Goal: Task Accomplishment & Management: Manage account settings

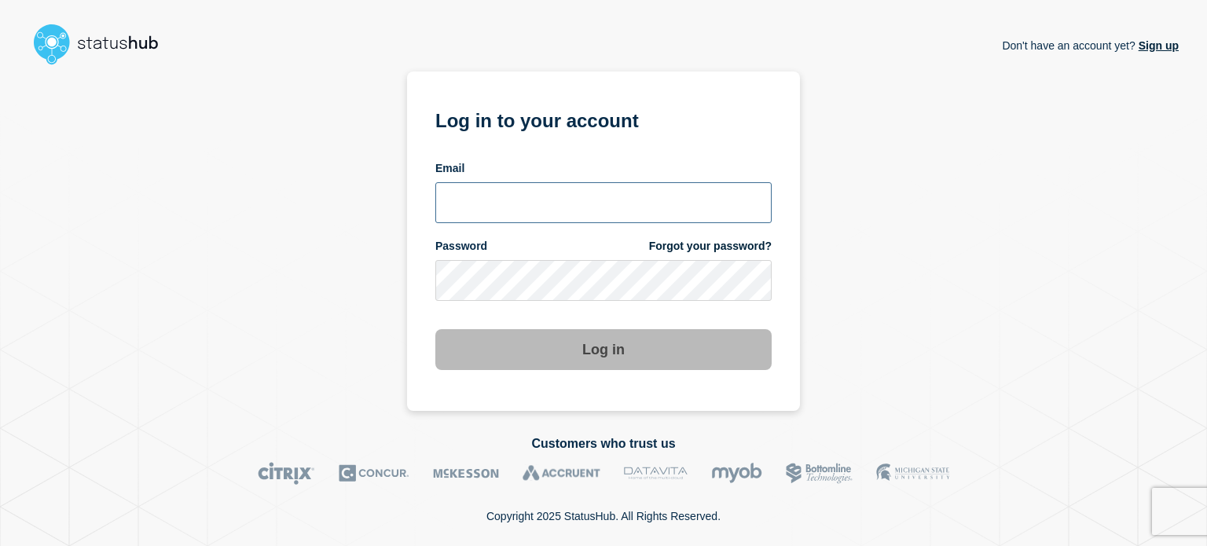
click at [512, 210] on input "email input" at bounding box center [603, 202] width 336 height 41
type input "[EMAIL_ADDRESS][DOMAIN_NAME]"
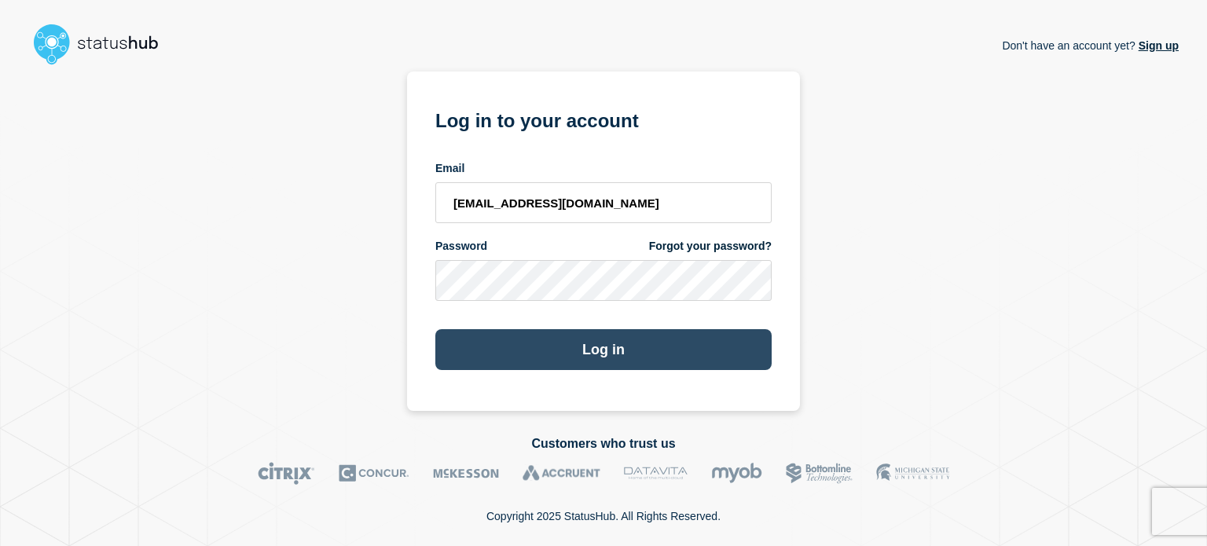
click at [479, 370] on button "Log in" at bounding box center [603, 349] width 336 height 41
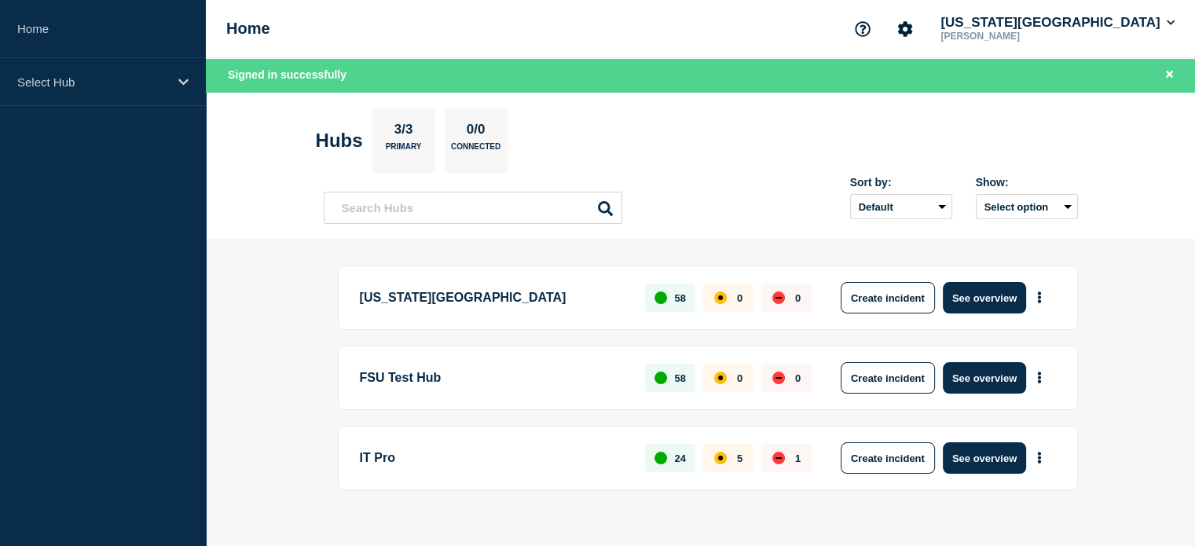
click at [944, 328] on div "[US_STATE] State University 58 0 0 Create incident See overview" at bounding box center [708, 298] width 740 height 64
click at [852, 280] on div "[US_STATE] State University 58 0 0 Create incident See overview" at bounding box center [708, 298] width 740 height 64
click at [864, 288] on button "Create incident" at bounding box center [888, 297] width 94 height 31
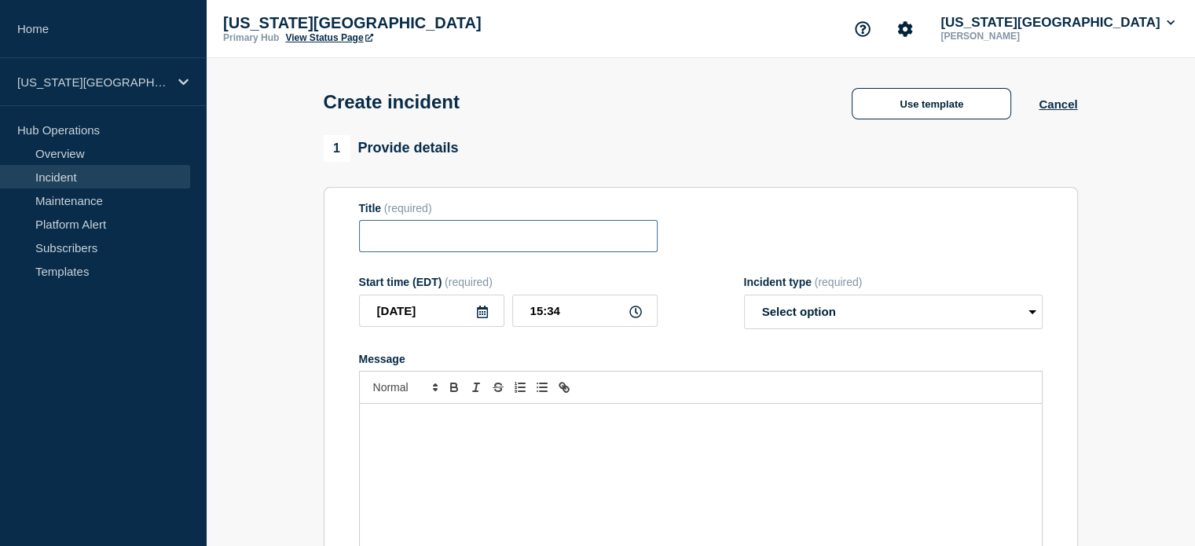
click at [423, 237] on input "Title" at bounding box center [508, 236] width 299 height 32
type input "FSUSecure"
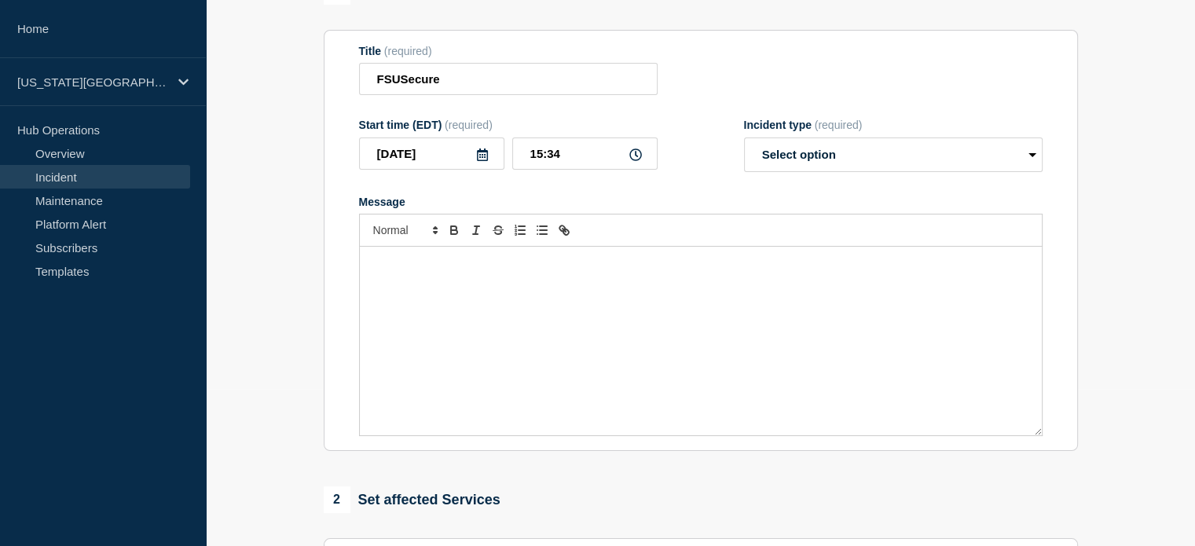
click at [430, 264] on p "Message" at bounding box center [701, 263] width 659 height 14
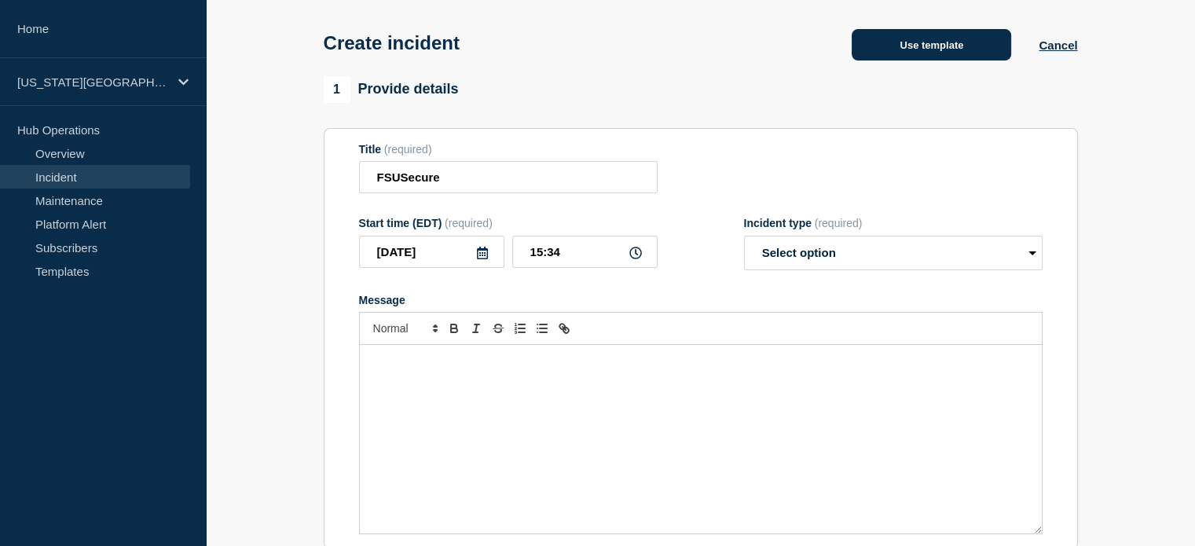
click at [912, 46] on button "Use template" at bounding box center [932, 44] width 160 height 31
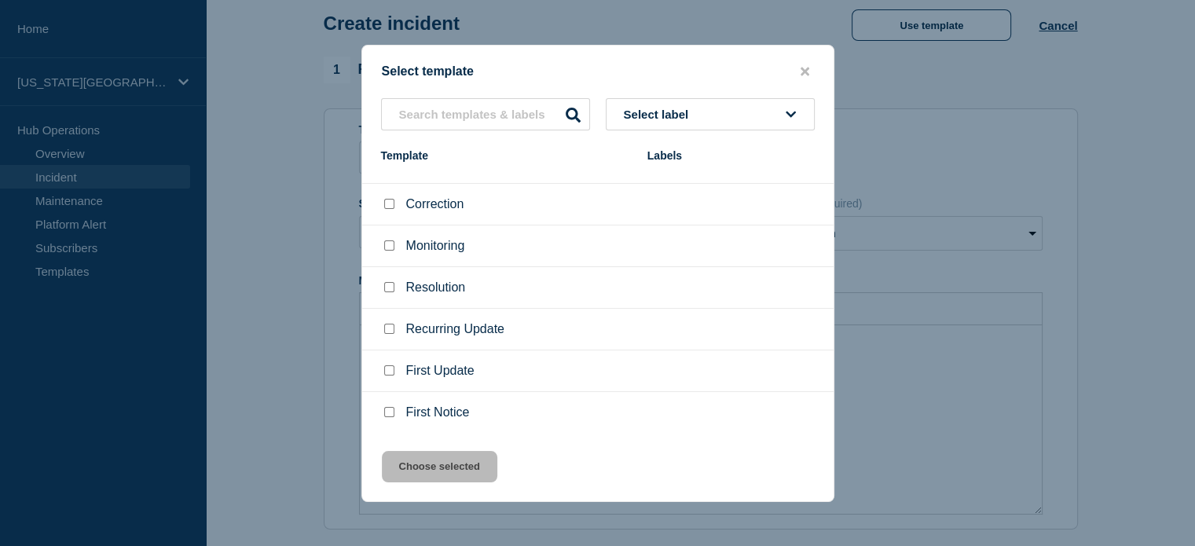
scroll to position [138, 0]
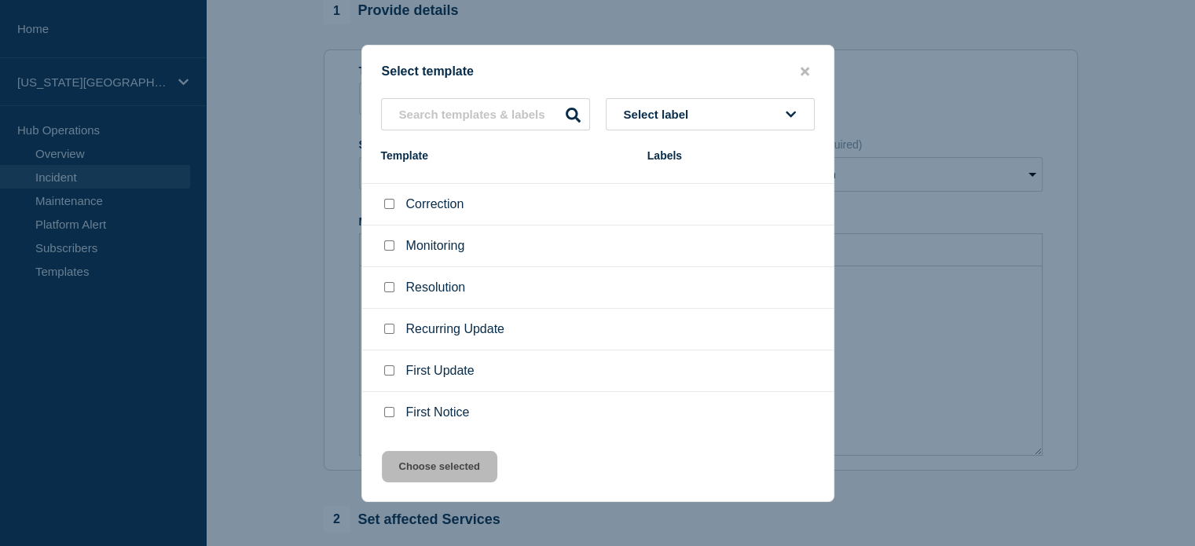
click at [393, 414] on input "First Notice checkbox" at bounding box center [389, 412] width 10 height 10
checkbox input "true"
click at [466, 467] on button "Choose selected" at bounding box center [440, 466] width 116 height 31
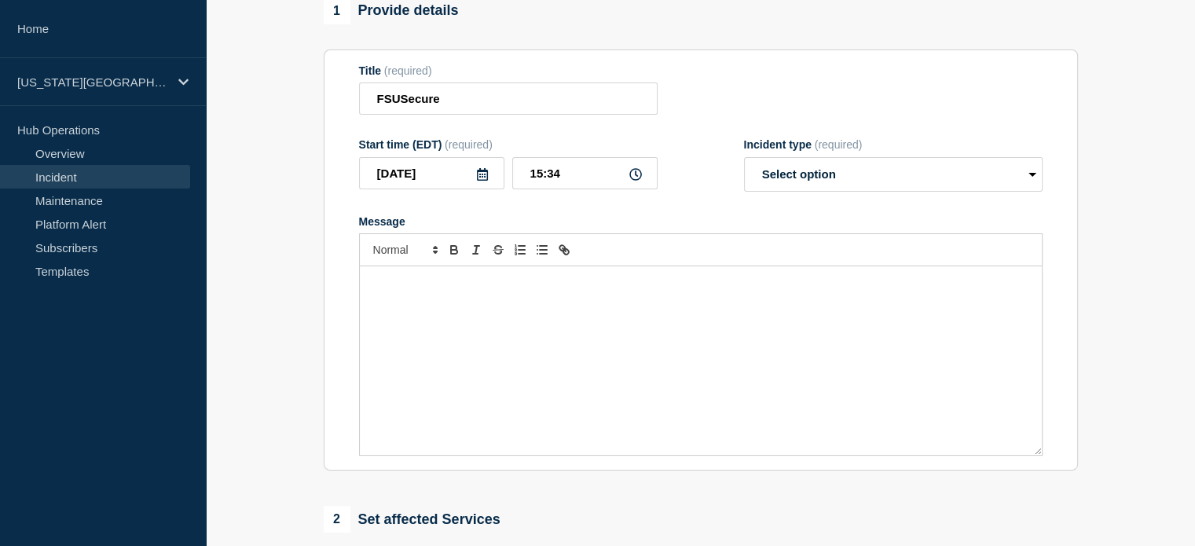
select select "investigating"
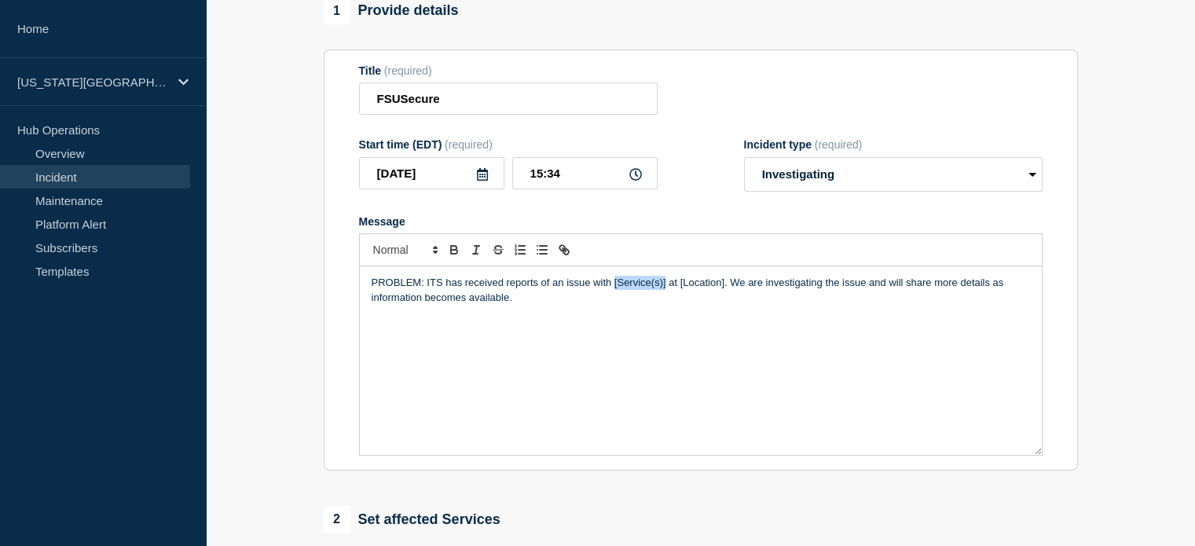
drag, startPoint x: 614, startPoint y: 284, endPoint x: 664, endPoint y: 288, distance: 50.4
click at [664, 288] on p "PROBLEM: ITS has received reports of an issue with [Service(s)] at [Location]. …" at bounding box center [701, 290] width 659 height 29
drag, startPoint x: 718, startPoint y: 288, endPoint x: 764, endPoint y: 290, distance: 45.6
click at [764, 290] on p "PROBLEM: ITS has received reports of an issue with FSUSecure network at [Locati…" at bounding box center [701, 290] width 659 height 29
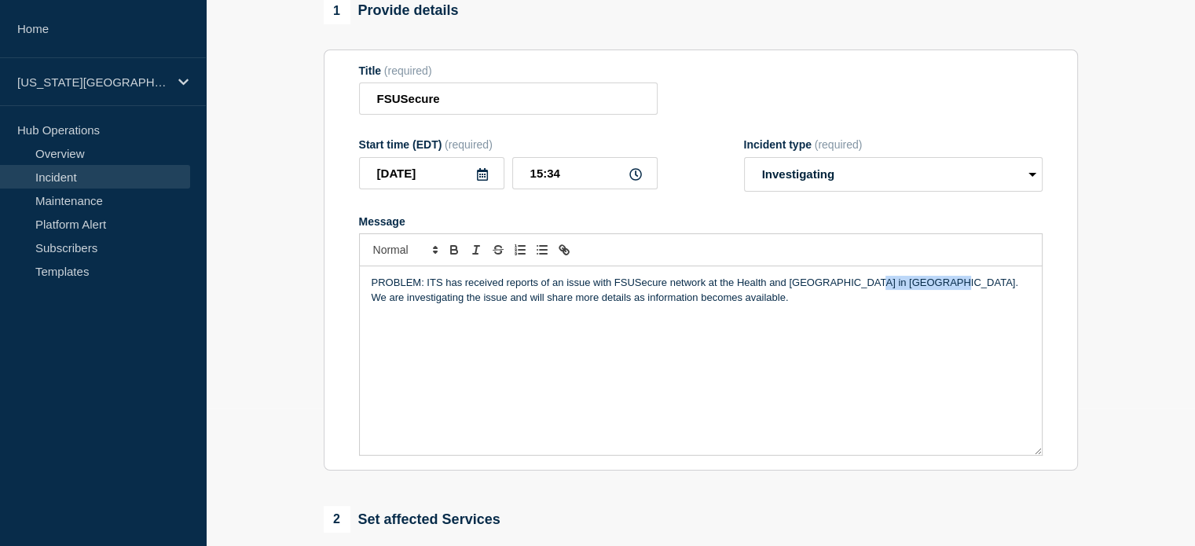
drag, startPoint x: 864, startPoint y: 291, endPoint x: 930, endPoint y: 289, distance: 66.8
click at [930, 289] on p "PROBLEM: ITS has received reports of an issue with FSUSecure network at the Hea…" at bounding box center [701, 290] width 659 height 29
drag, startPoint x: 569, startPoint y: 178, endPoint x: 550, endPoint y: 215, distance: 40.8
click at [550, 215] on form "Title (required) FSUSecure Start time (EDT) (required) [DATE] 15:34 Incident ty…" at bounding box center [701, 260] width 684 height 392
type input "15:30"
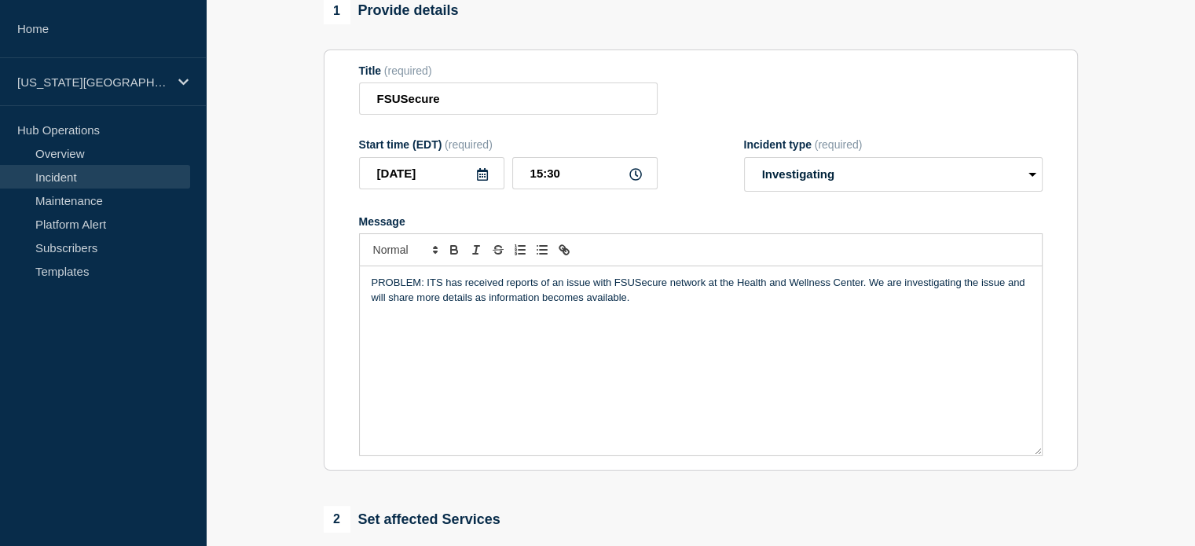
click at [692, 315] on div "PROBLEM: ITS has received reports of an issue with FSUSecure network at the Hea…" at bounding box center [701, 360] width 682 height 189
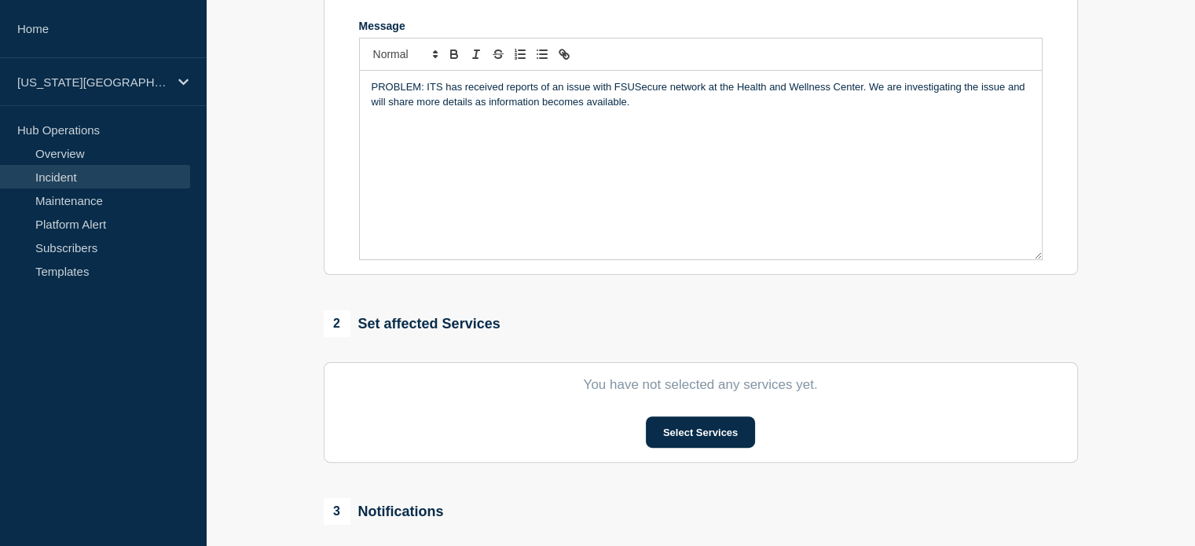
scroll to position [373, 0]
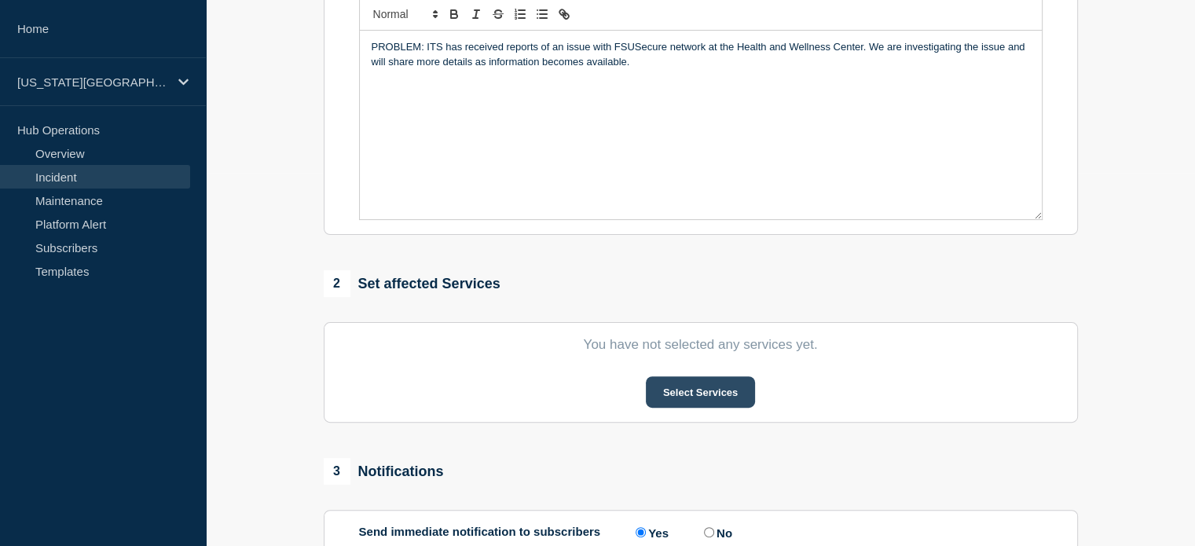
click at [673, 408] on button "Select Services" at bounding box center [700, 391] width 109 height 31
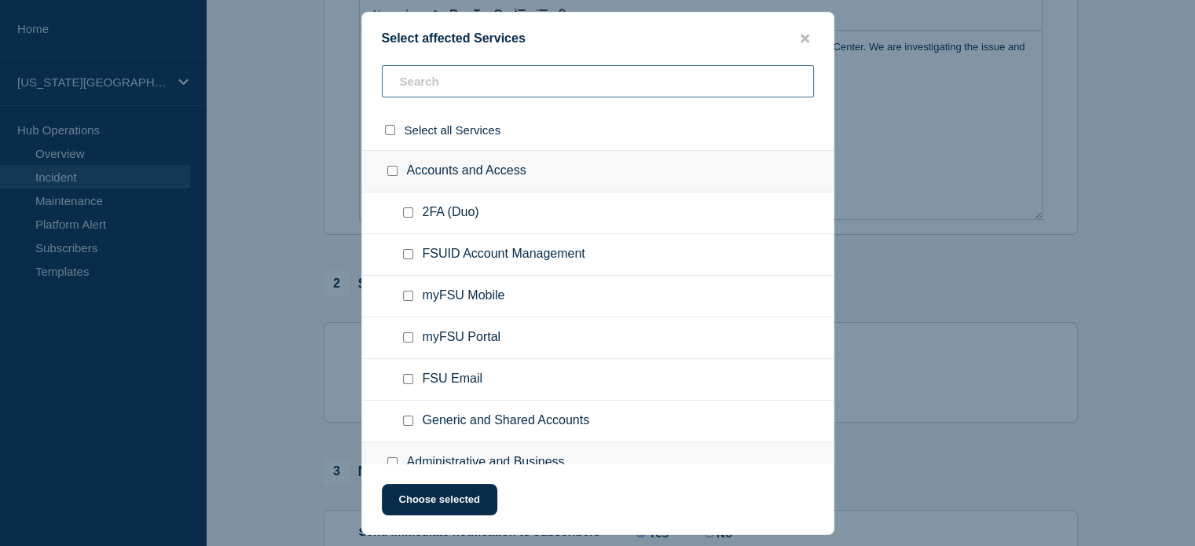
click at [433, 80] on input "text" at bounding box center [598, 81] width 432 height 32
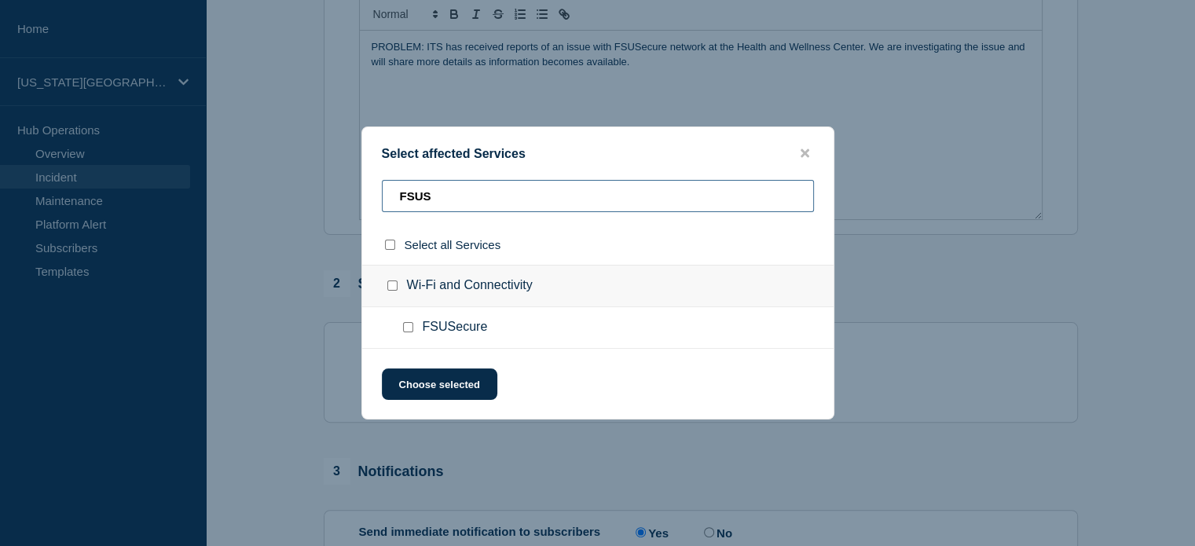
type input "FSUS"
click at [404, 326] on input "FSUSecure checkbox" at bounding box center [408, 327] width 10 height 10
checkbox input "true"
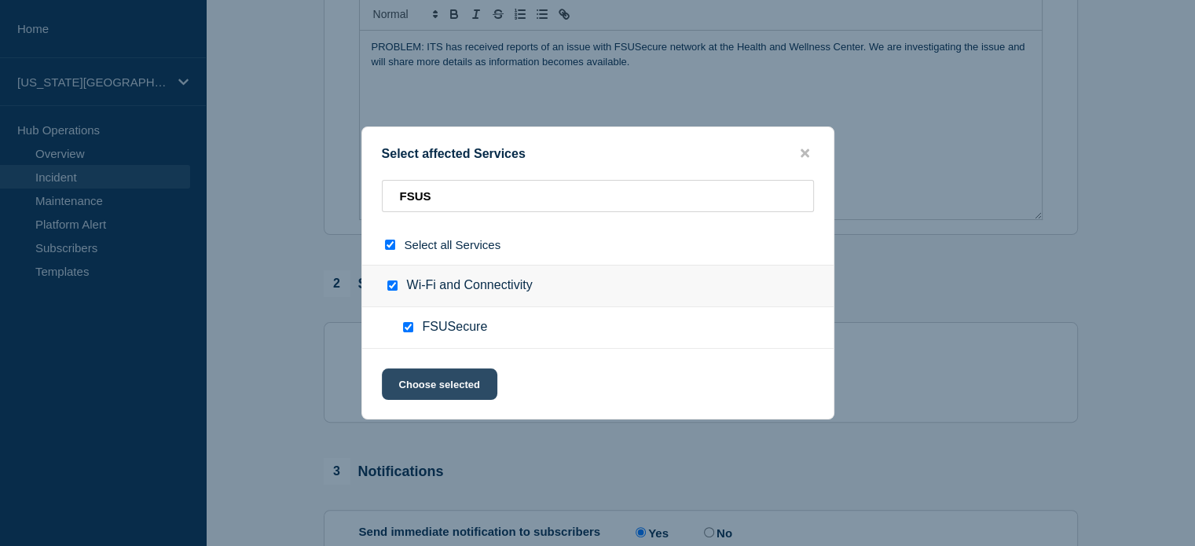
click at [427, 383] on button "Choose selected" at bounding box center [440, 384] width 116 height 31
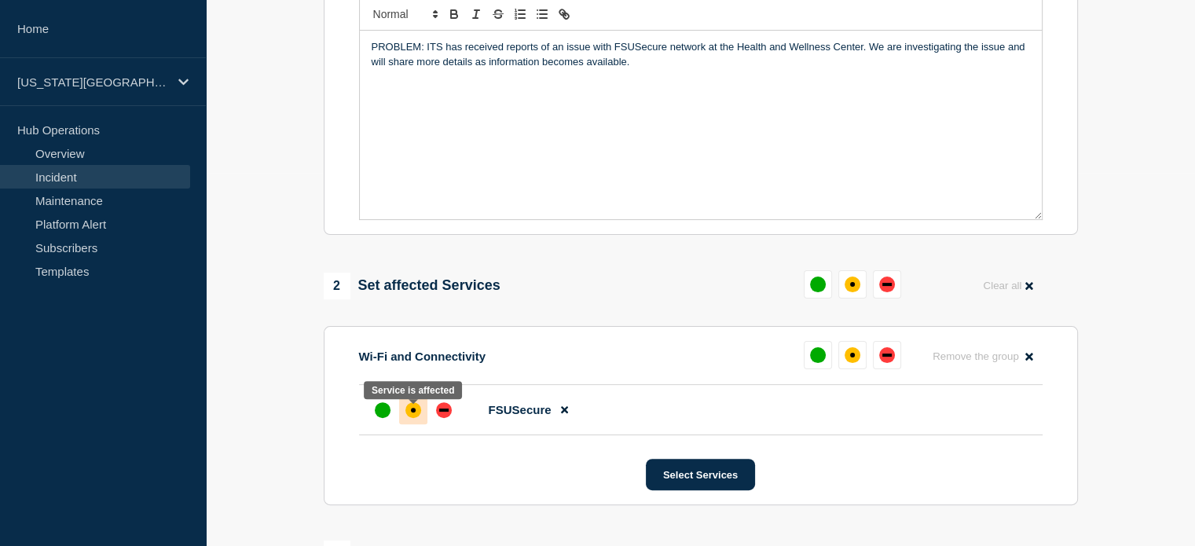
click at [404, 414] on div at bounding box center [413, 410] width 28 height 28
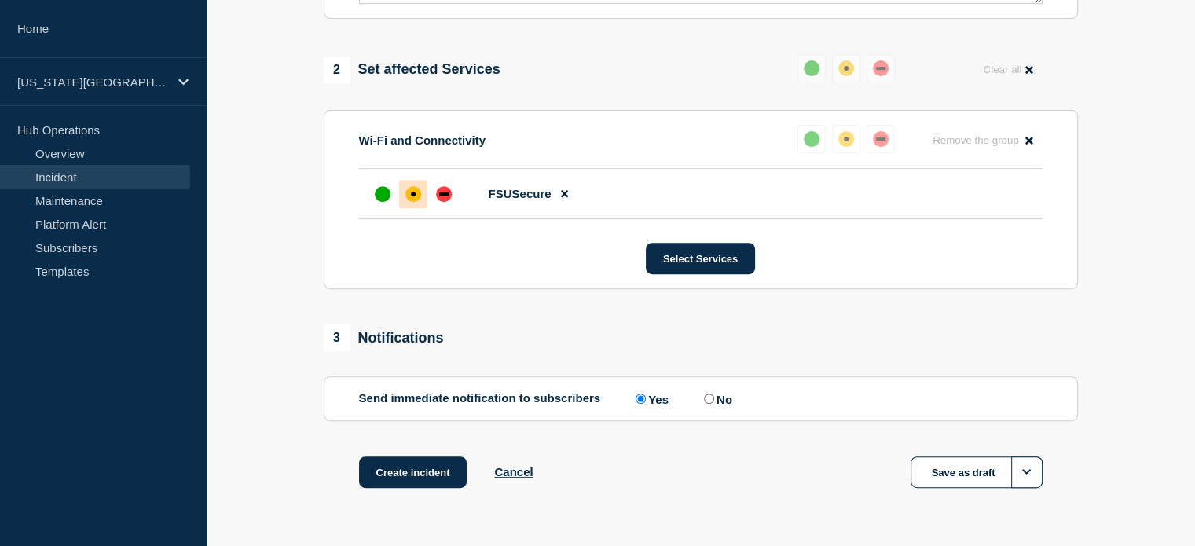
scroll to position [641, 0]
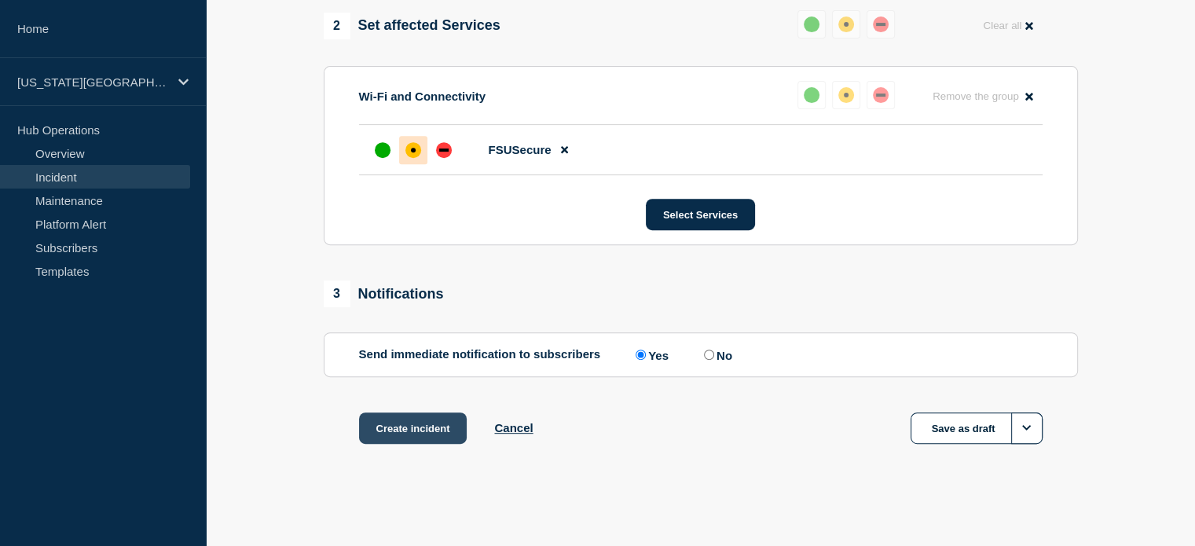
click at [423, 441] on button "Create incident" at bounding box center [413, 428] width 108 height 31
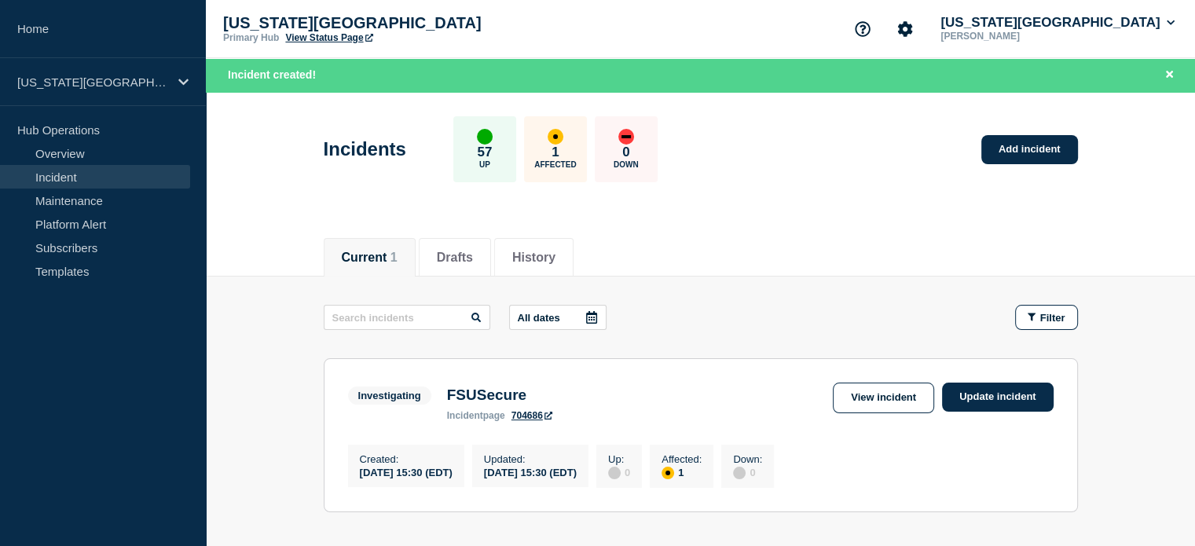
click at [321, 39] on link "View Status Page" at bounding box center [328, 37] width 87 height 11
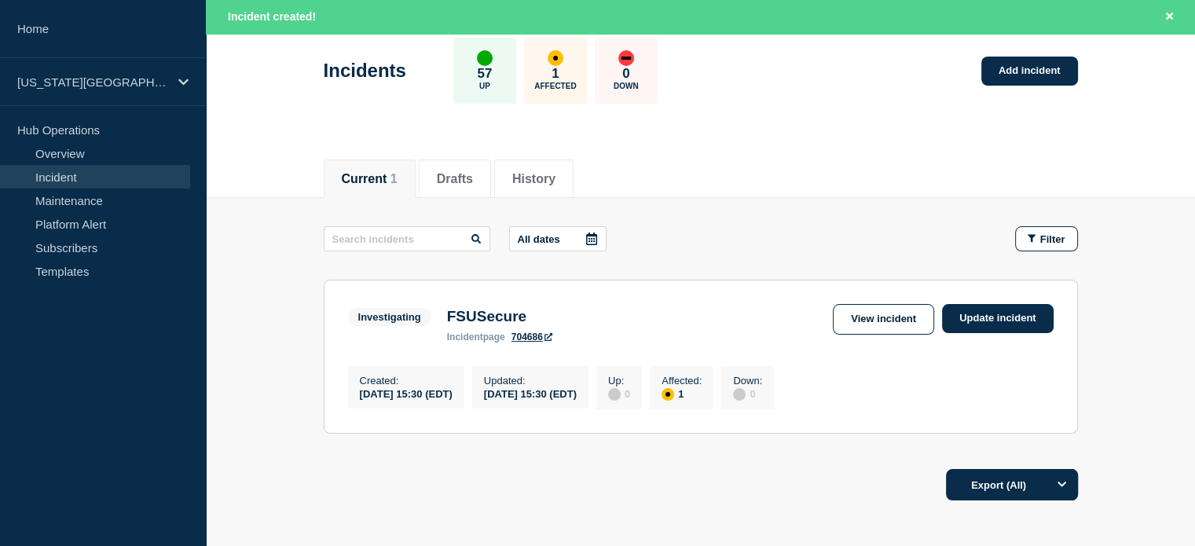
scroll to position [118, 0]
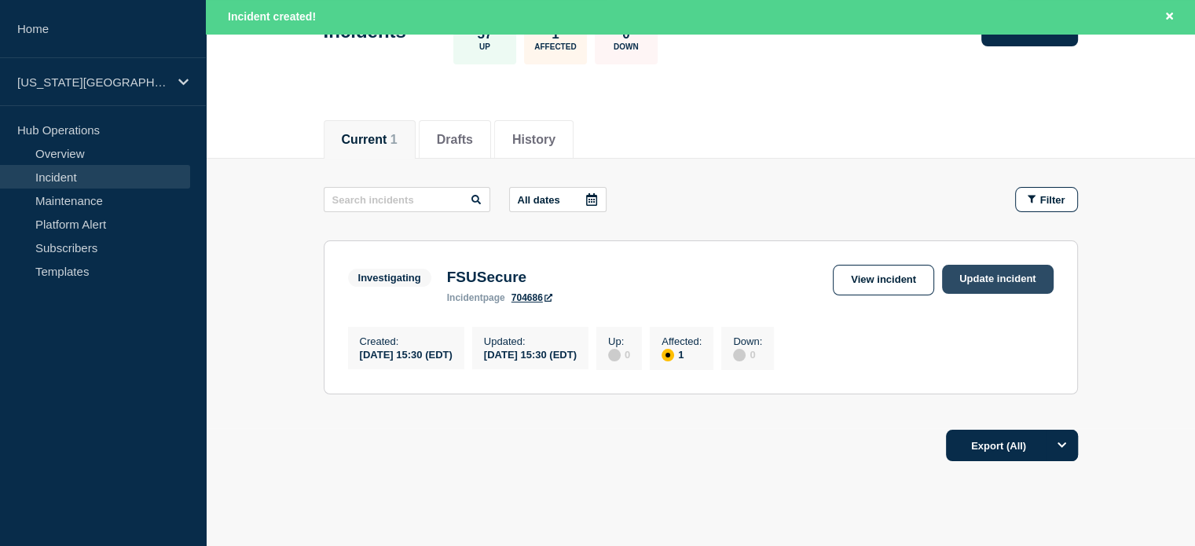
click at [981, 278] on link "Update incident" at bounding box center [998, 279] width 112 height 29
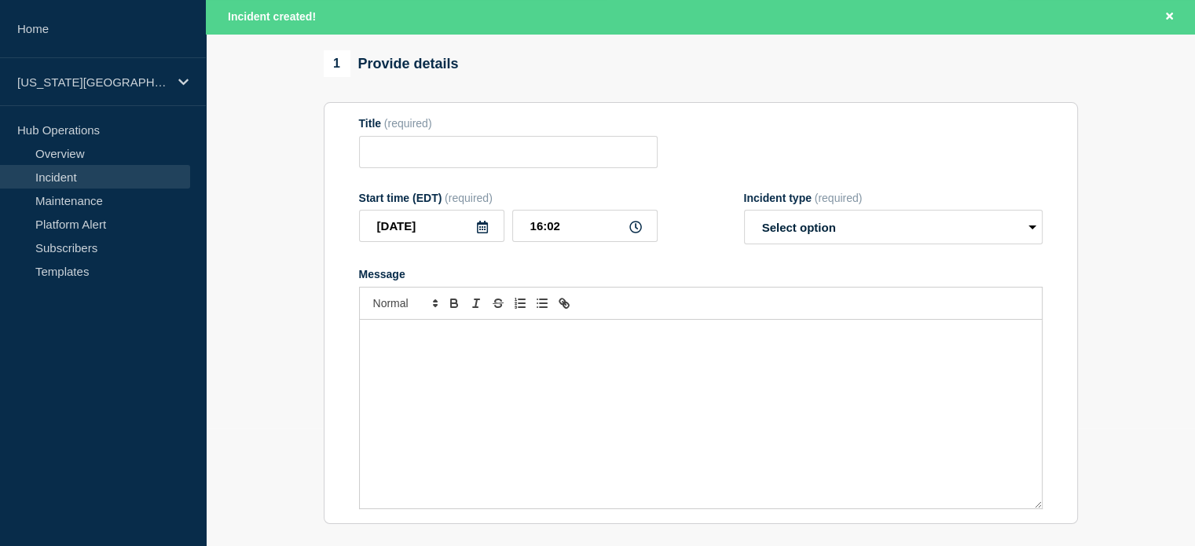
type input "FSUSecure"
click at [424, 361] on div "Message" at bounding box center [701, 414] width 682 height 189
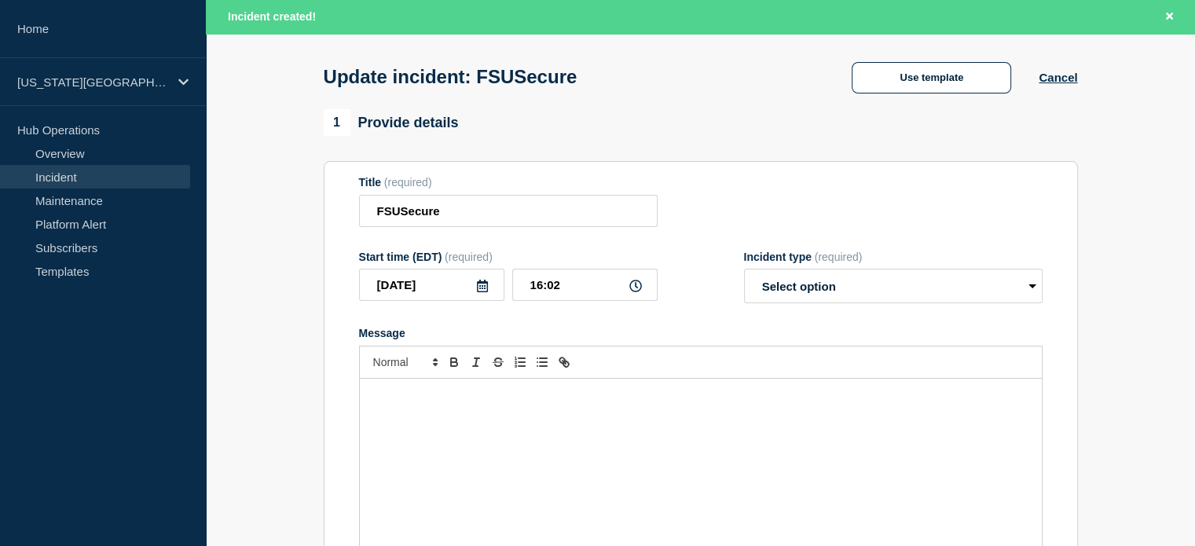
scroll to position [39, 0]
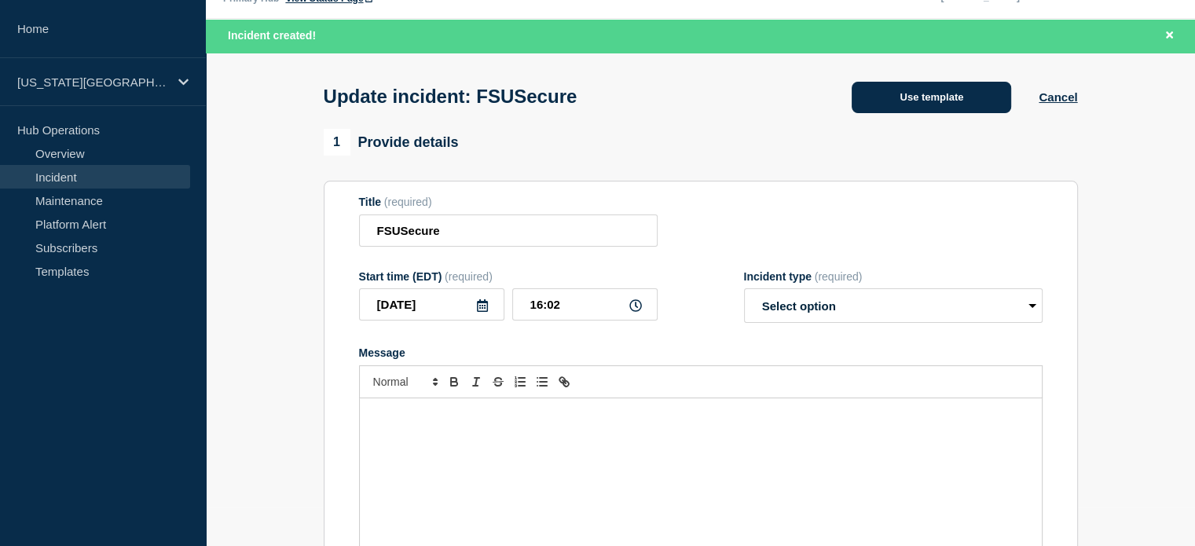
click at [868, 99] on button "Use template" at bounding box center [932, 97] width 160 height 31
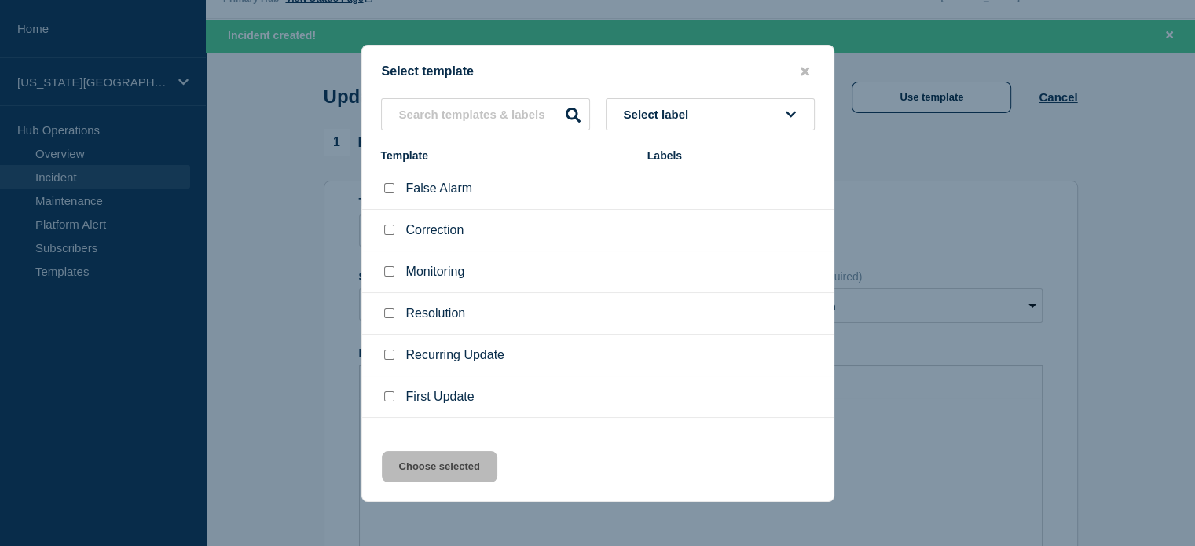
click at [391, 190] on input "False Alarm checkbox" at bounding box center [389, 188] width 10 height 10
checkbox input "true"
click at [460, 464] on button "Choose selected" at bounding box center [440, 466] width 116 height 31
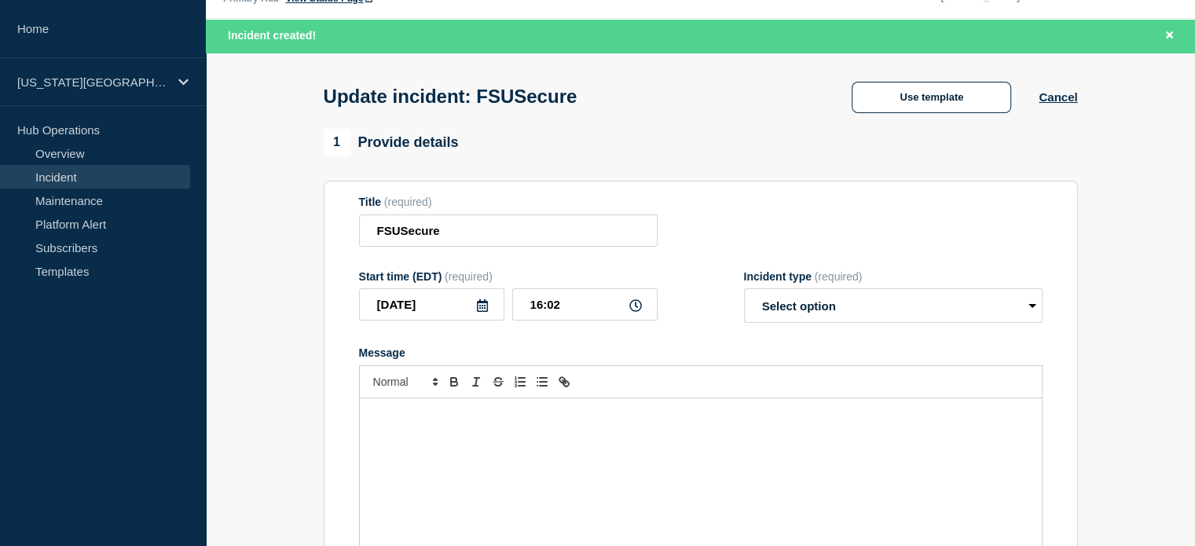
select select "resolved"
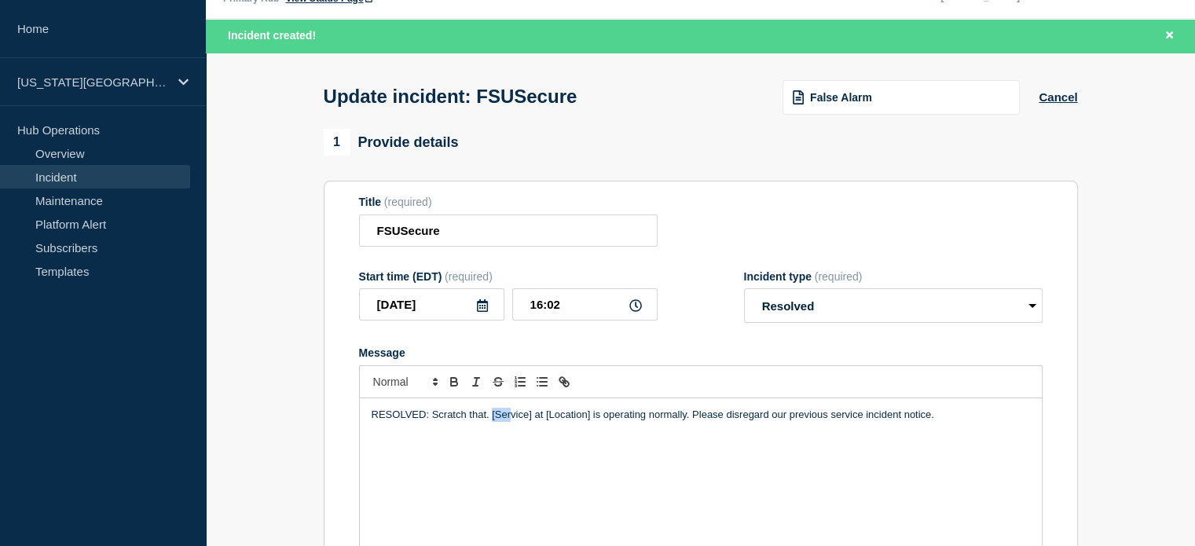
drag, startPoint x: 490, startPoint y: 413, endPoint x: 510, endPoint y: 421, distance: 21.2
click at [510, 421] on p "RESOLVED: Scratch that. [Service] at [Location] is operating normally. Please d…" at bounding box center [701, 415] width 659 height 14
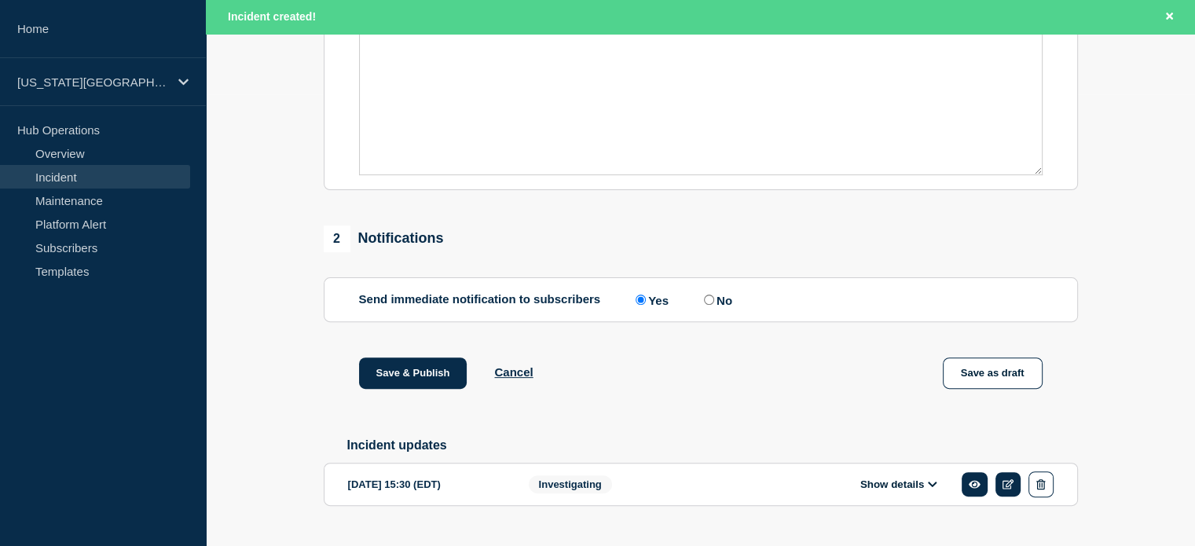
scroll to position [0, 0]
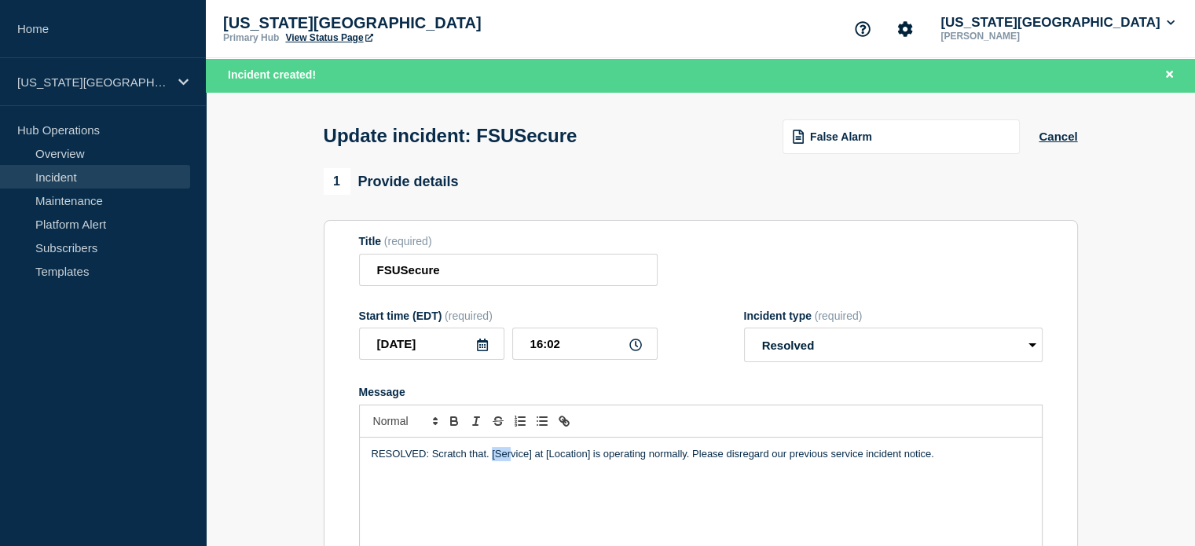
click at [493, 468] on div "RESOLVED: Scratch that. [Service] at [Location] is operating normally. Please d…" at bounding box center [701, 532] width 682 height 189
drag, startPoint x: 490, startPoint y: 458, endPoint x: 530, endPoint y: 458, distance: 40.1
click at [530, 458] on p "RESOLVED: Scratch that. [Service] at [Location] is operating normally. Please d…" at bounding box center [701, 454] width 659 height 14
drag, startPoint x: 559, startPoint y: 461, endPoint x: 604, endPoint y: 461, distance: 44.8
click at [604, 461] on p "RESOLVED: Scratch that. FSUSecure at [Location] is operating normally. Please d…" at bounding box center [701, 454] width 659 height 14
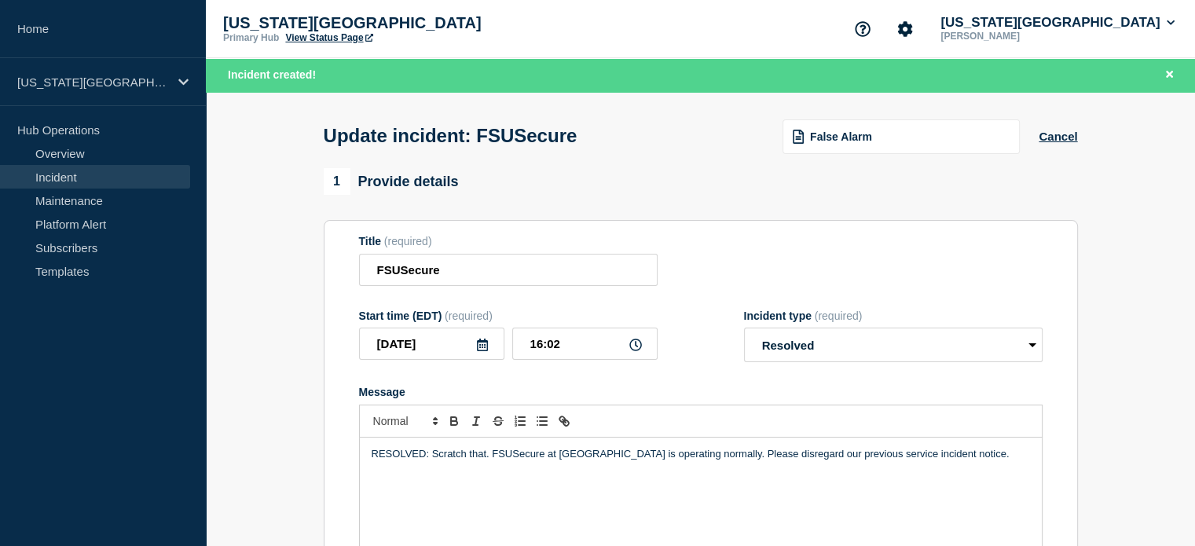
click at [558, 457] on p "RESOLVED: Scratch that. FSUSecure at [GEOGRAPHIC_DATA] is operating normally. P…" at bounding box center [701, 454] width 659 height 14
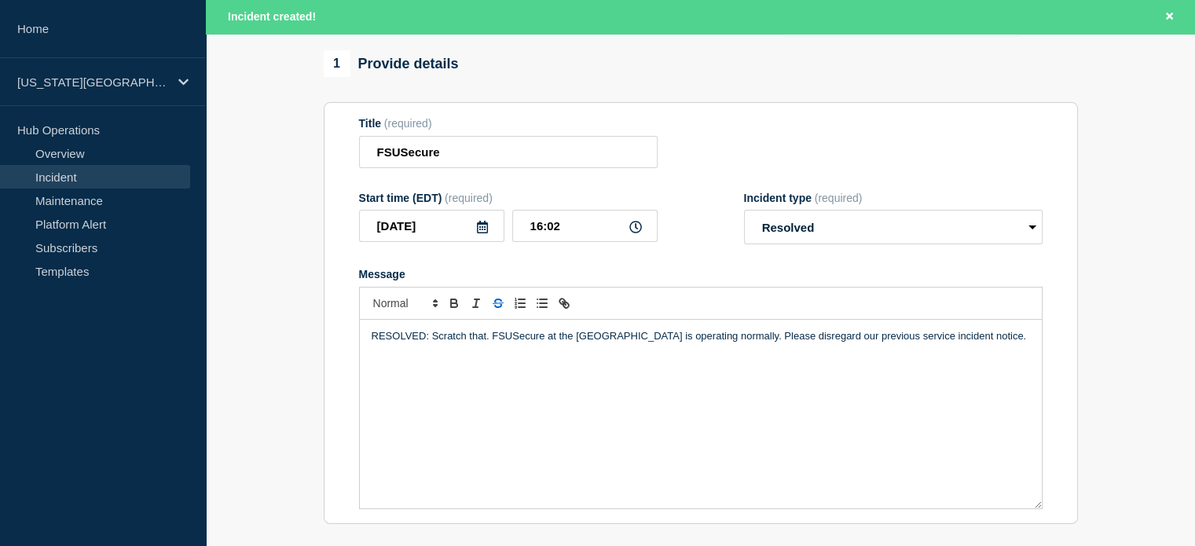
scroll to position [79, 0]
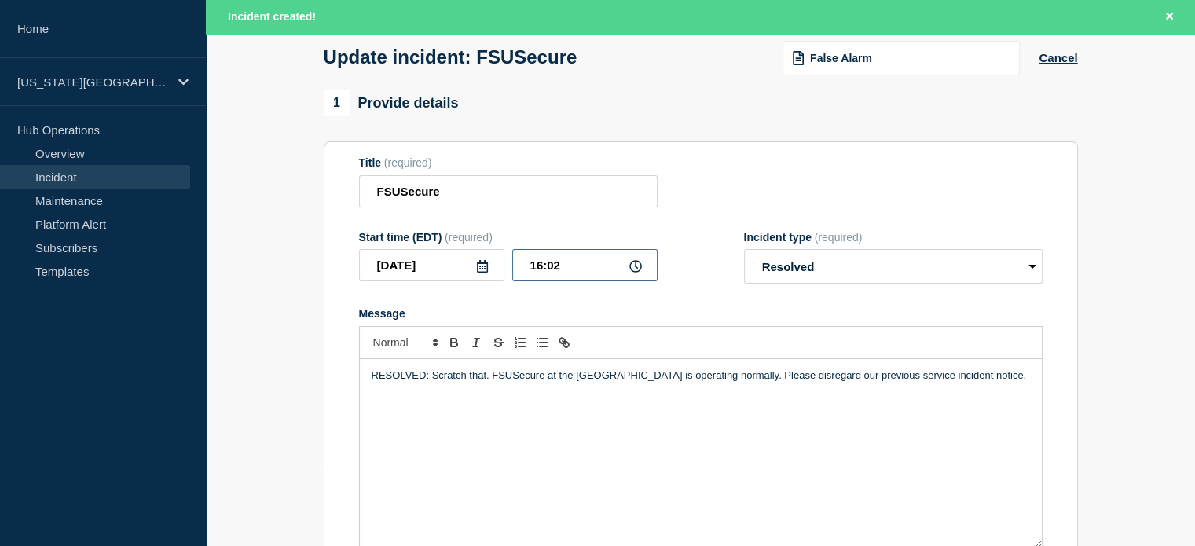
drag, startPoint x: 566, startPoint y: 273, endPoint x: 553, endPoint y: 281, distance: 14.8
click at [553, 281] on input "16:02" at bounding box center [584, 265] width 145 height 32
type input "16:00"
click at [460, 383] on p "RESOLVED: Scratch that. FSUSecure at the [GEOGRAPHIC_DATA] is operating normall…" at bounding box center [701, 376] width 659 height 14
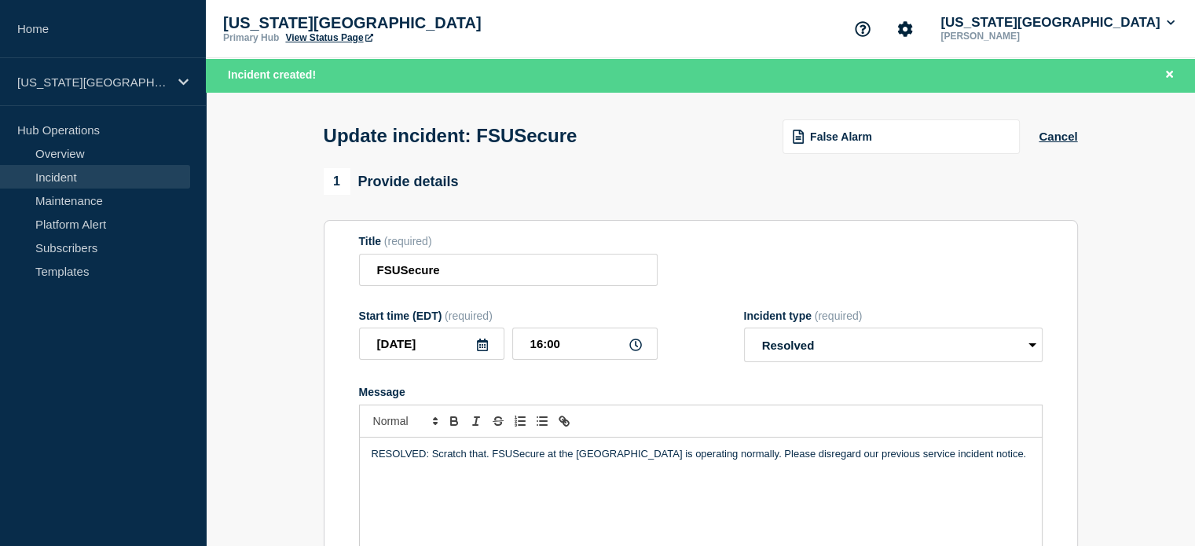
scroll to position [39, 0]
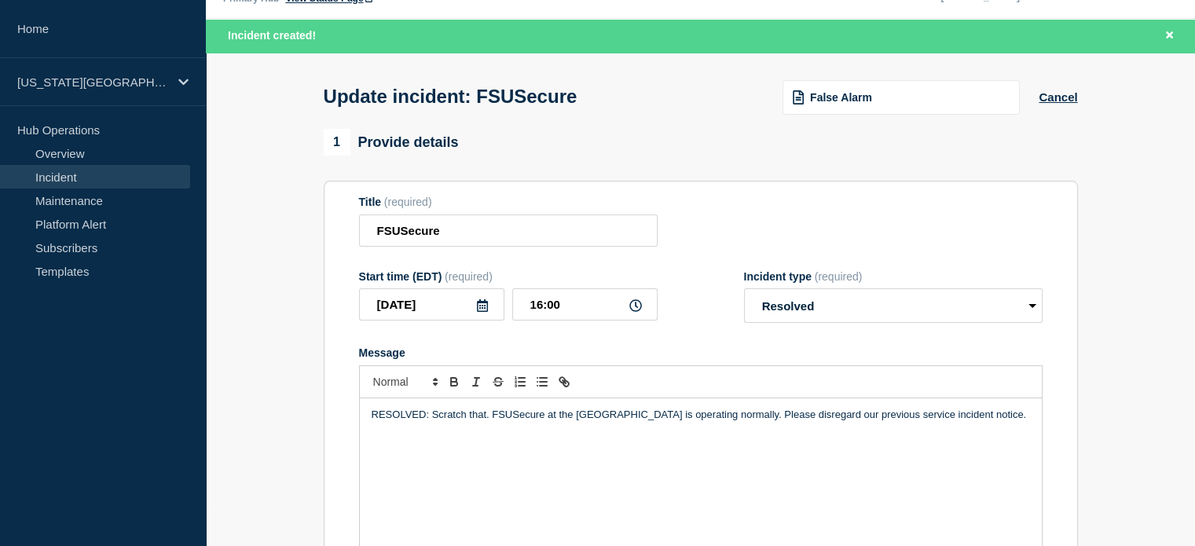
drag, startPoint x: 416, startPoint y: 438, endPoint x: 356, endPoint y: 415, distance: 63.9
click at [356, 415] on section "Title (required) FSUSecure Start time (EDT) (required) [DATE] 16:00 Incident ty…" at bounding box center [701, 392] width 754 height 422
copy p "RESOLVED: Scratch that. FSUSecure at the [GEOGRAPHIC_DATA] is operating normall…"
click at [431, 442] on div "RESOLVED: Scratch that. FSUSecure at the [GEOGRAPHIC_DATA] is operating normall…" at bounding box center [701, 492] width 682 height 189
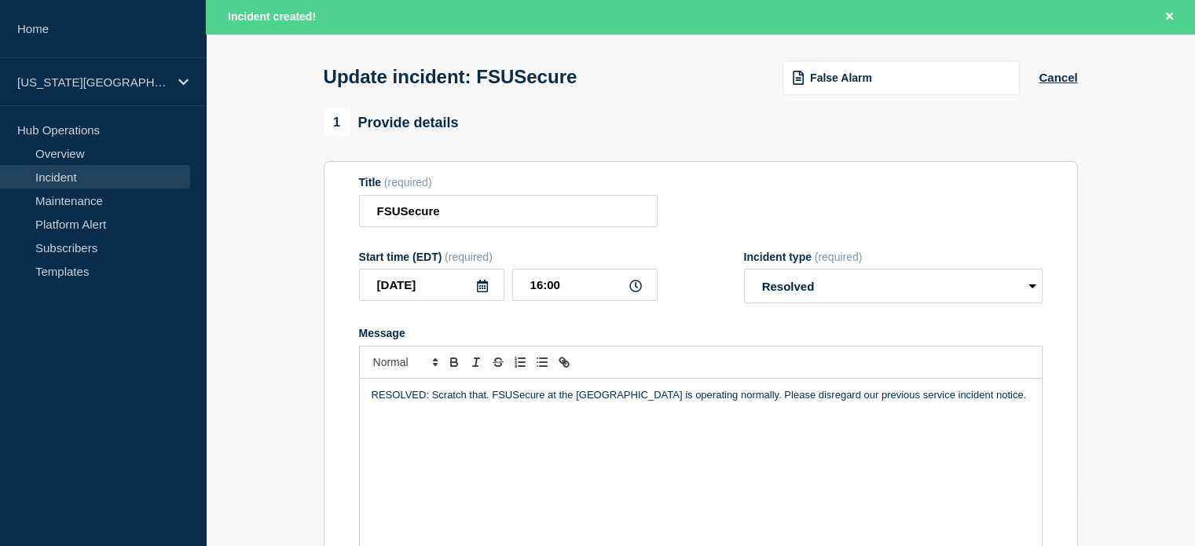
scroll to position [373, 0]
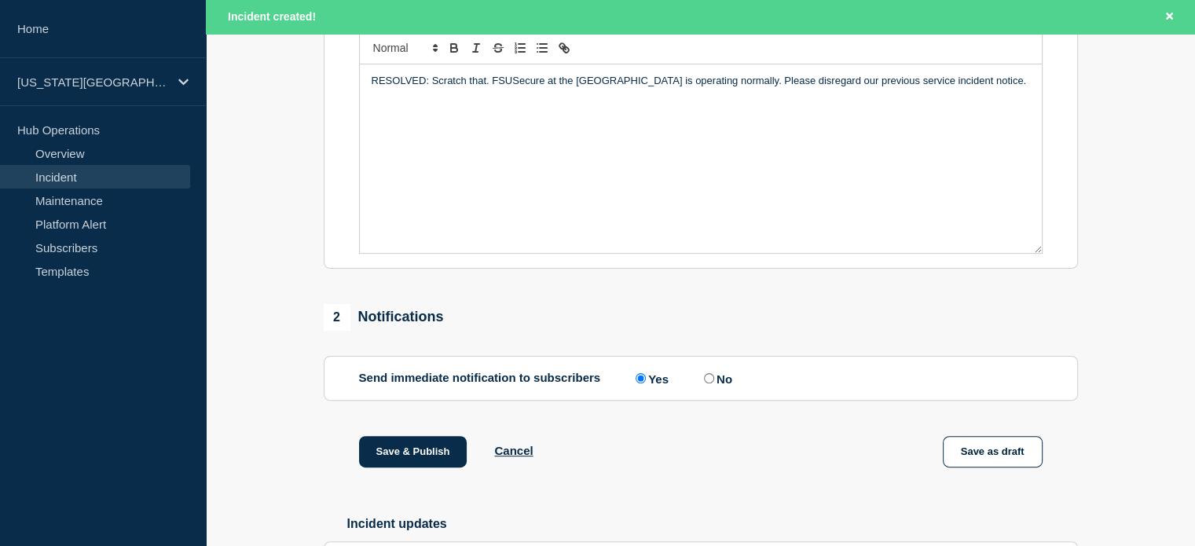
click at [647, 383] on label "Yes" at bounding box center [650, 378] width 37 height 15
click at [646, 383] on input "Yes" at bounding box center [641, 378] width 10 height 10
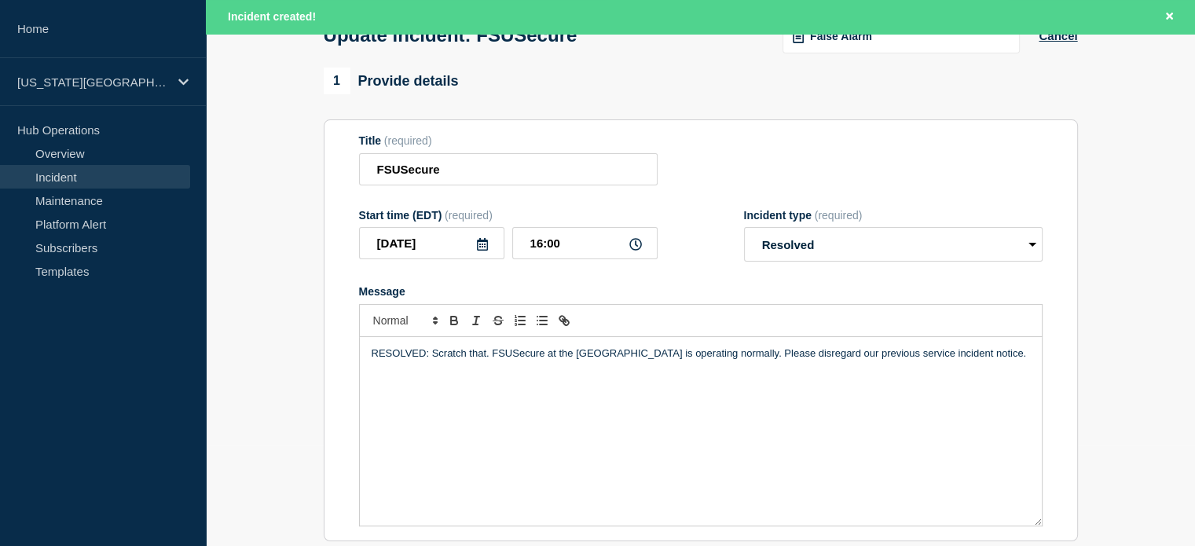
scroll to position [455, 0]
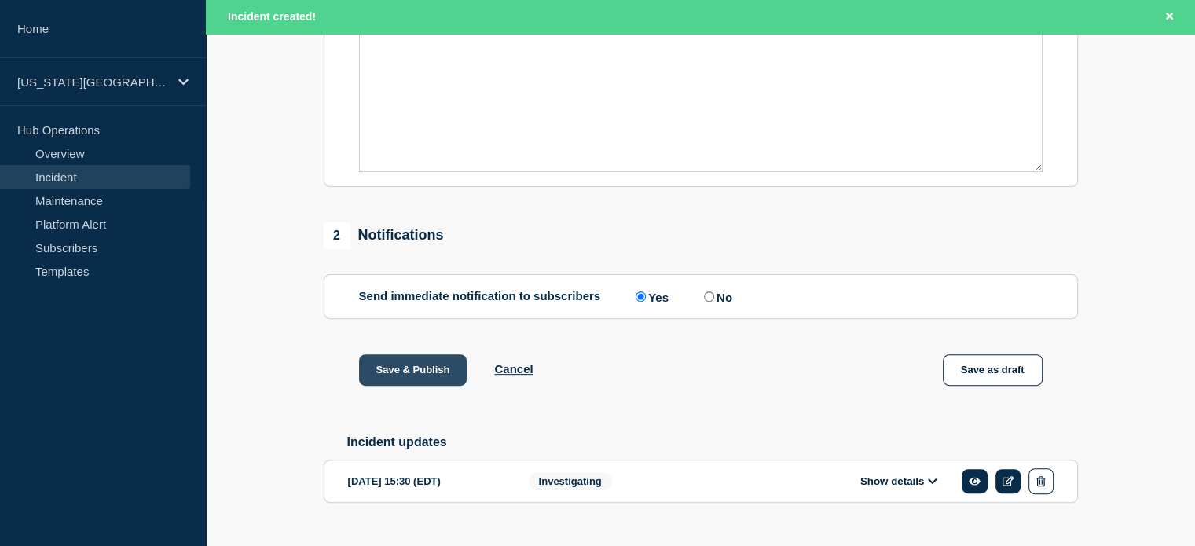
click at [387, 383] on button "Save & Publish" at bounding box center [413, 369] width 108 height 31
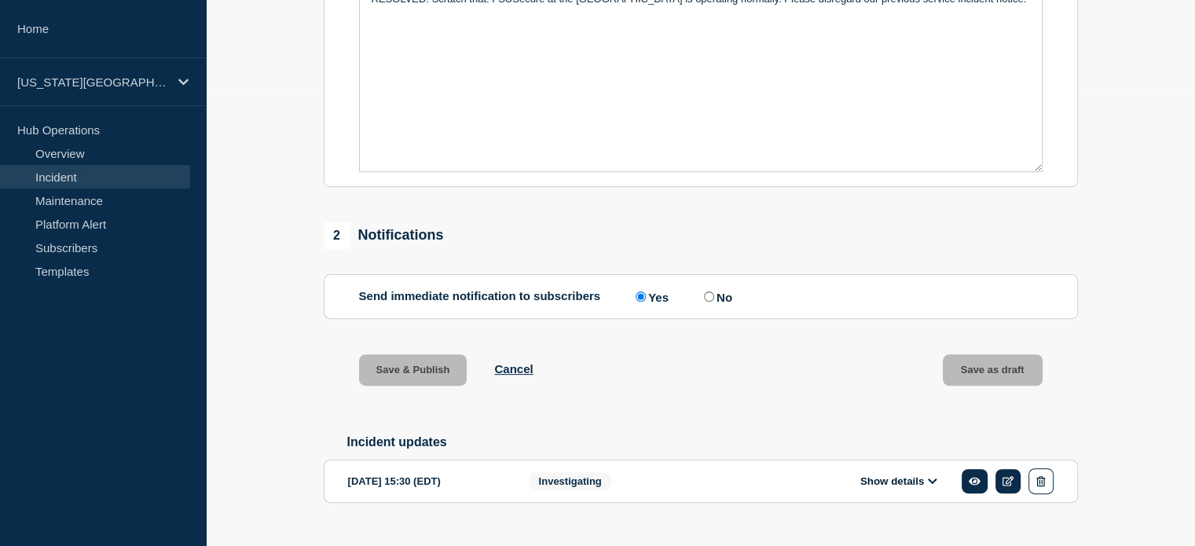
scroll to position [421, 0]
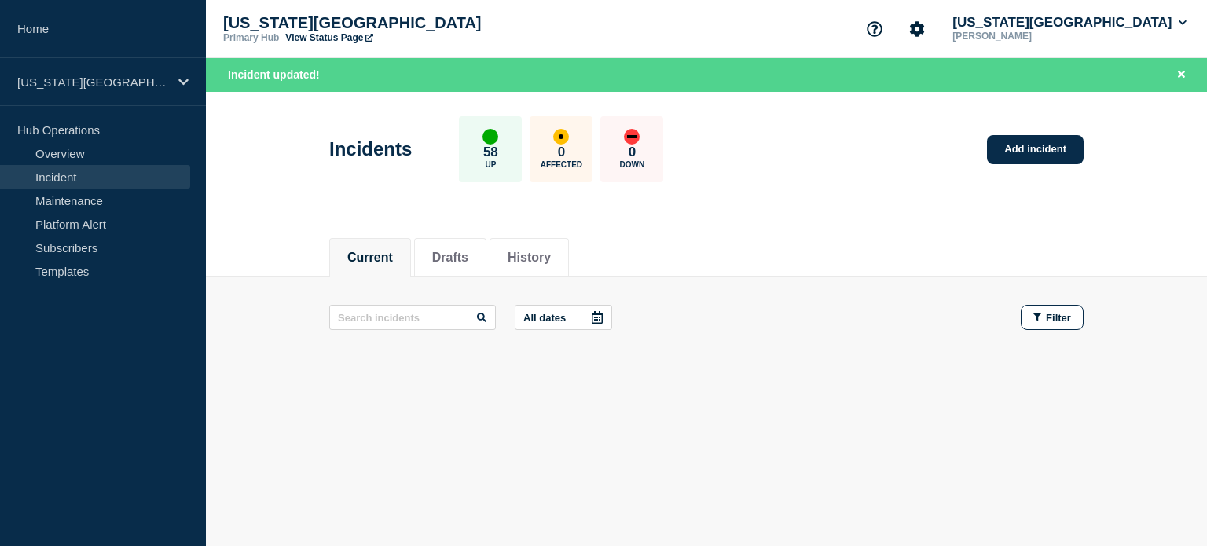
click at [325, 43] on div "[US_STATE][GEOGRAPHIC_DATA] Primary Hub View Status Page [US_STATE][GEOGRAPHIC_…" at bounding box center [706, 29] width 1001 height 58
click at [322, 35] on link "View Status Page" at bounding box center [328, 37] width 87 height 11
click at [69, 273] on link "Templates" at bounding box center [95, 271] width 190 height 24
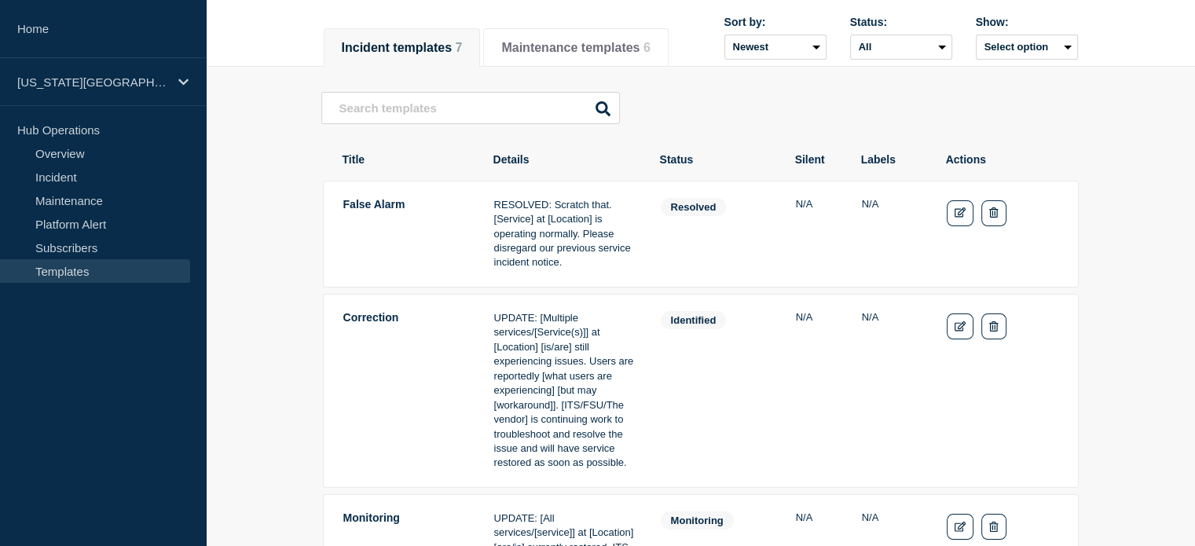
scroll to position [141, 0]
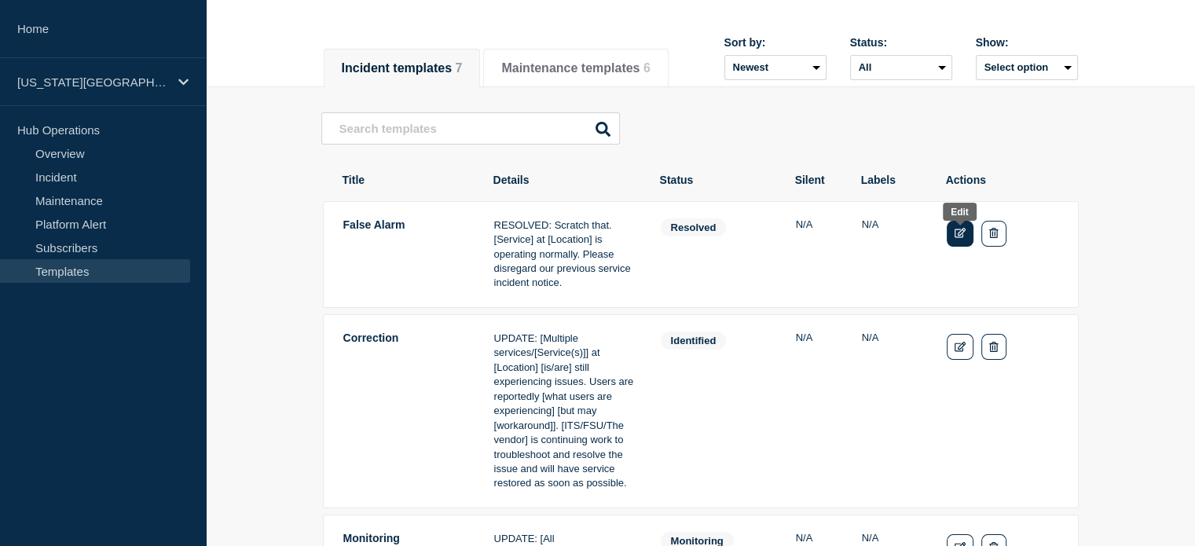
click at [959, 235] on icon "Edit" at bounding box center [961, 233] width 12 height 10
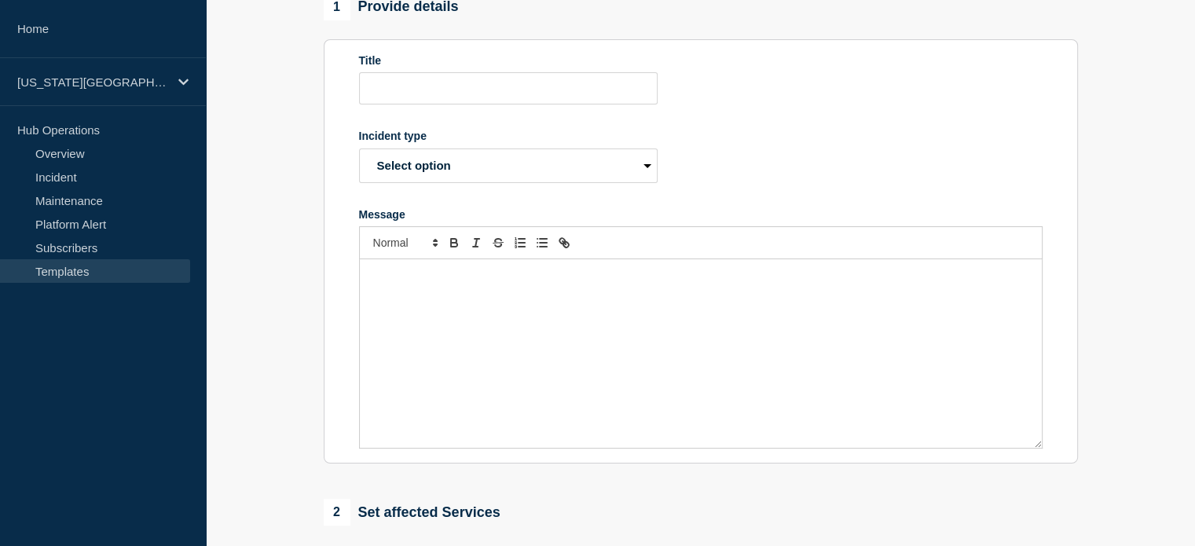
type input "False Alarm"
select select "resolved"
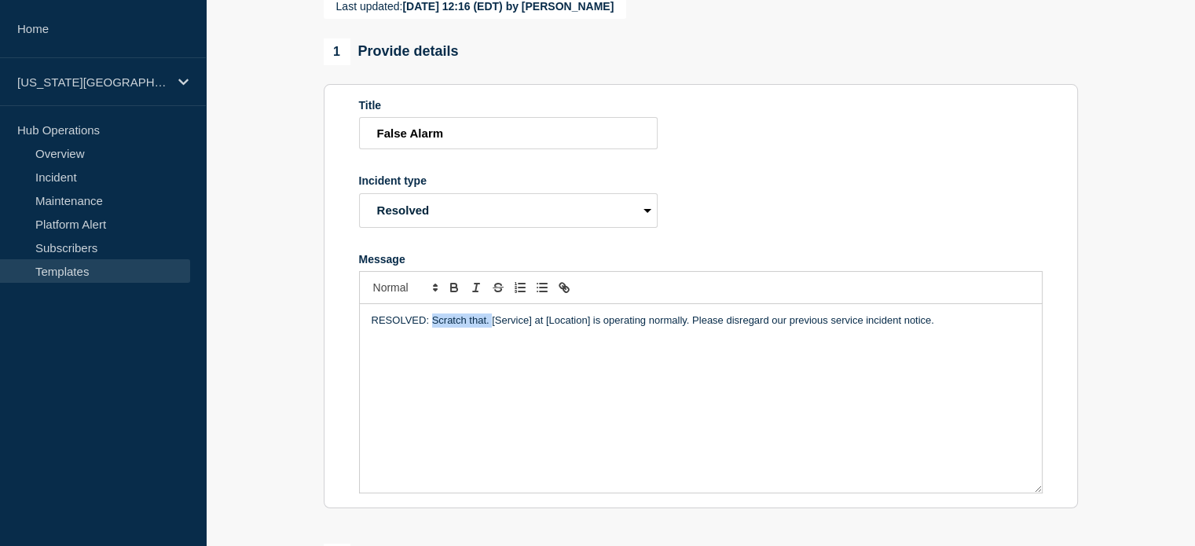
drag, startPoint x: 431, startPoint y: 351, endPoint x: 490, endPoint y: 343, distance: 59.5
click at [490, 343] on div "RESOLVED: Scratch that. [Service] at [Location] is operating normally. Please d…" at bounding box center [701, 398] width 682 height 189
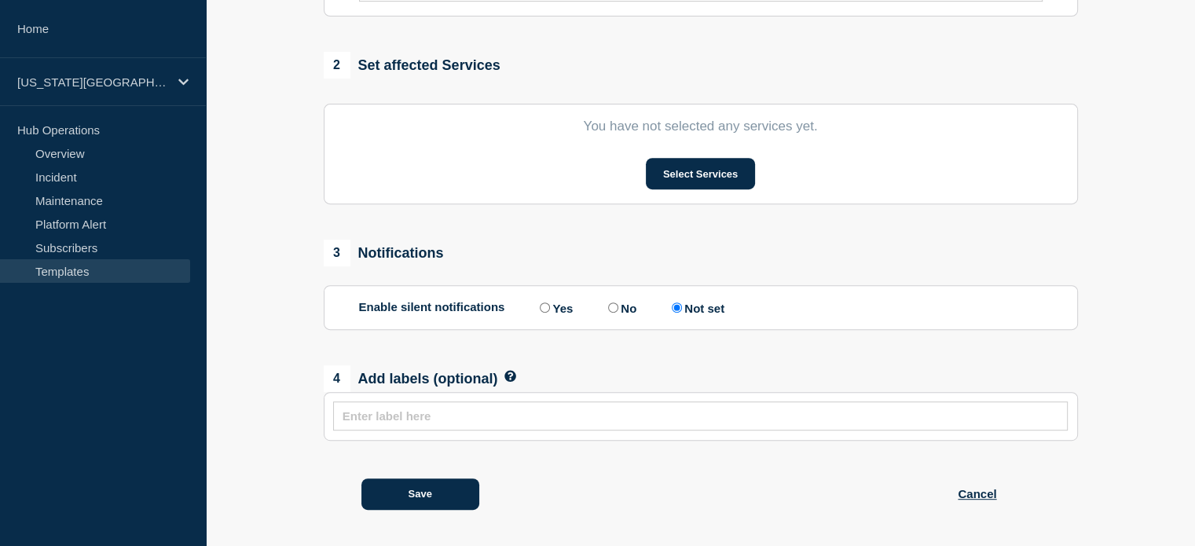
scroll to position [672, 0]
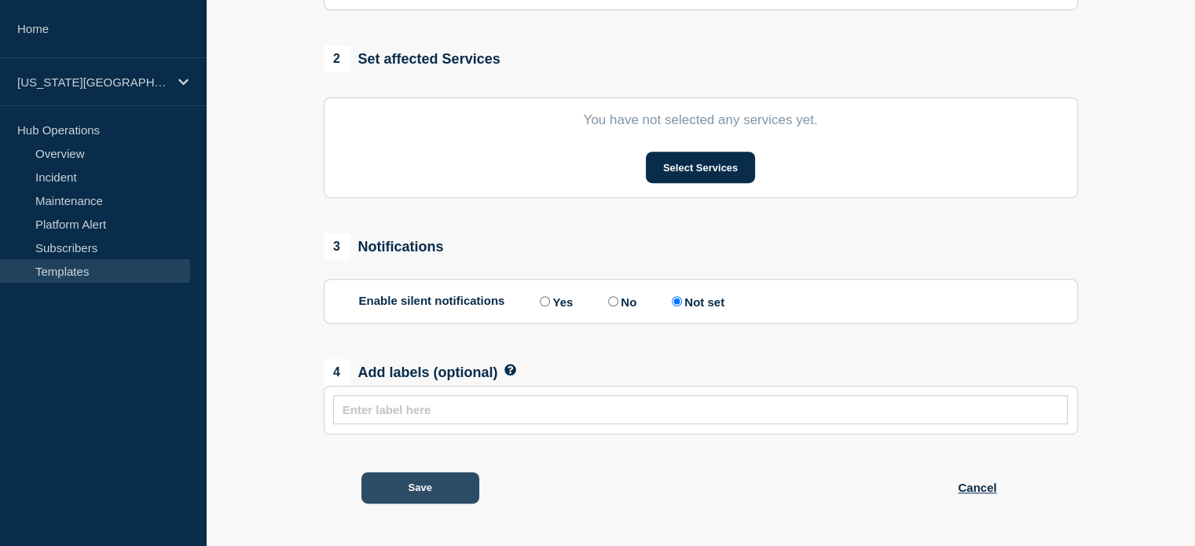
click at [415, 479] on button "Save" at bounding box center [420, 487] width 118 height 31
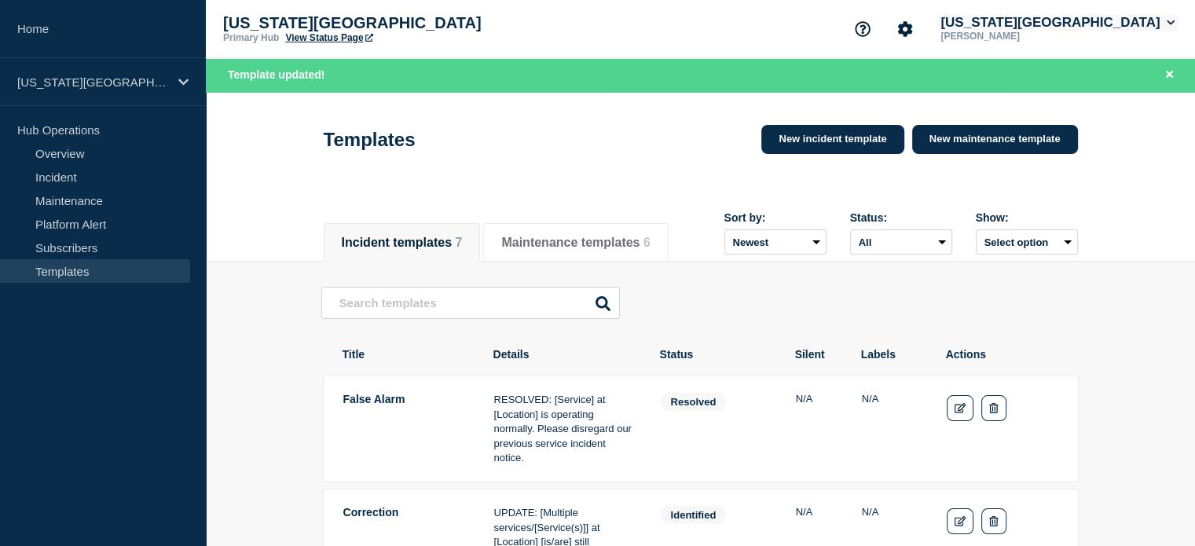
click at [1075, 21] on button "[US_STATE][GEOGRAPHIC_DATA]" at bounding box center [1057, 23] width 240 height 16
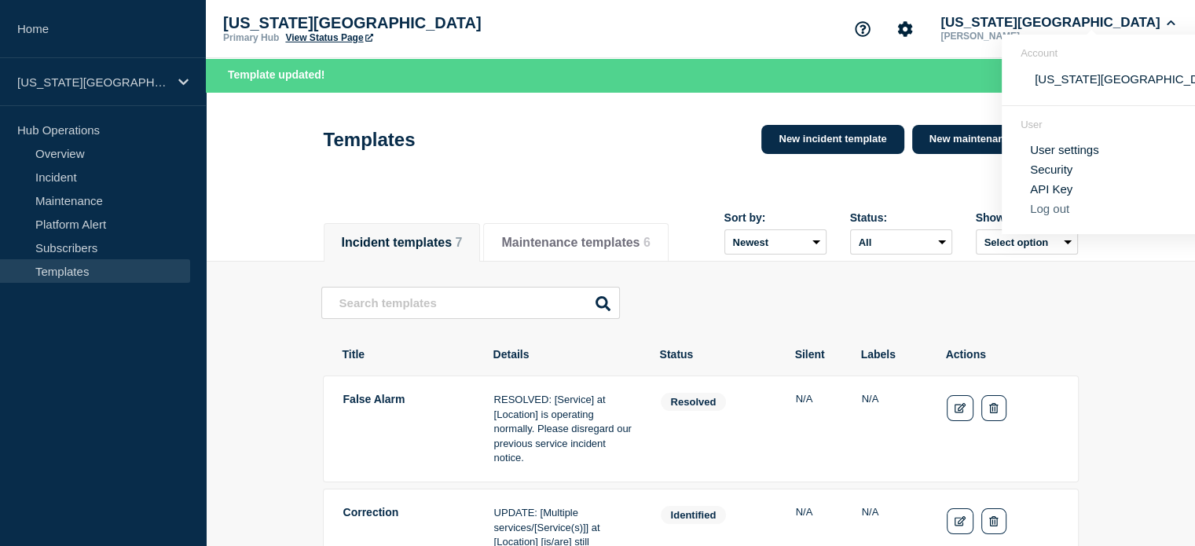
click at [1047, 215] on button "Log out" at bounding box center [1049, 208] width 39 height 13
